Goal: Answer question/provide support: Answer question/provide support

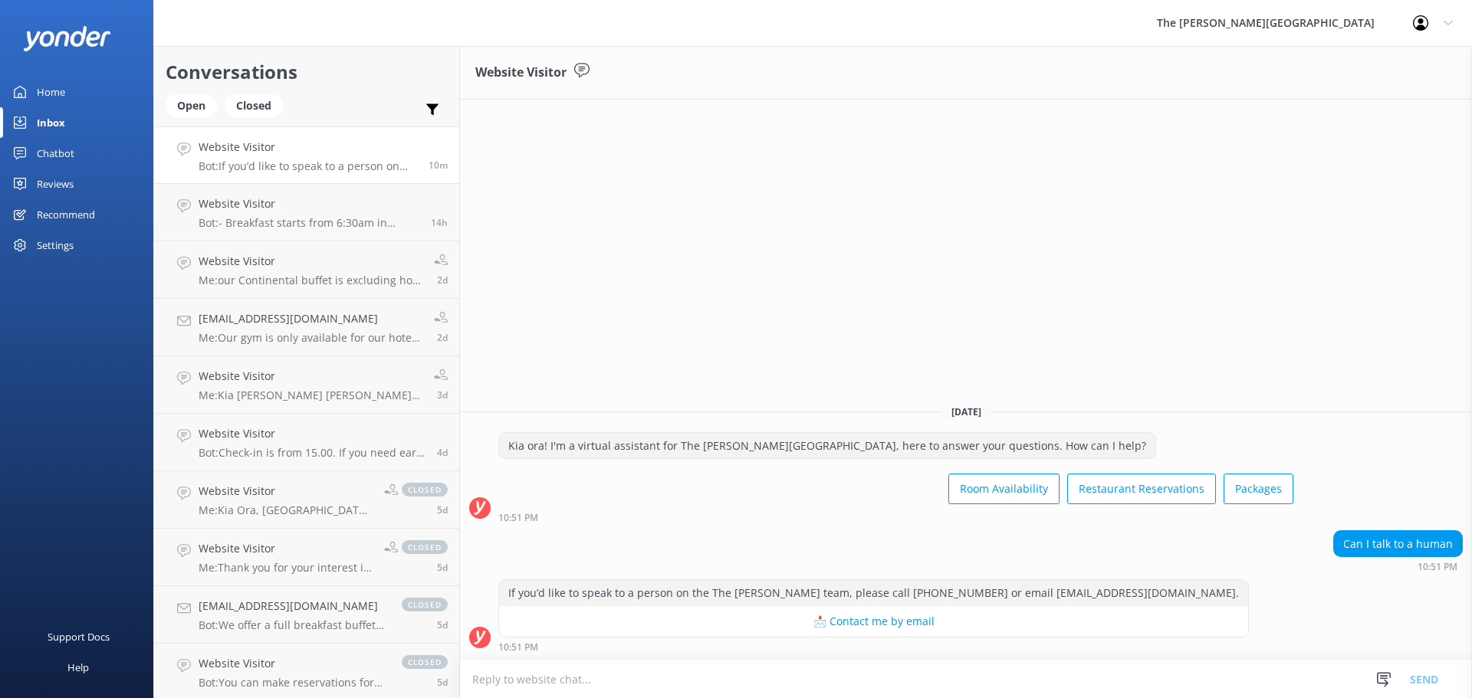
drag, startPoint x: 1261, startPoint y: 287, endPoint x: 1301, endPoint y: 327, distance: 56.9
click at [1263, 288] on div "Website Visitor [DATE] Kia ora! I'm a virtual assistant for The [PERSON_NAME][G…" at bounding box center [966, 372] width 1012 height 652
click at [322, 172] on link "Website Visitor Bot: If you’d like to speak to a person on the The [PERSON_NAME…" at bounding box center [306, 154] width 305 height 57
click at [322, 214] on div "Website Visitor Bot: - Breakfast starts from 6:30am in Summer and Spring and fr…" at bounding box center [309, 212] width 221 height 34
